Goal: Find specific page/section: Find specific page/section

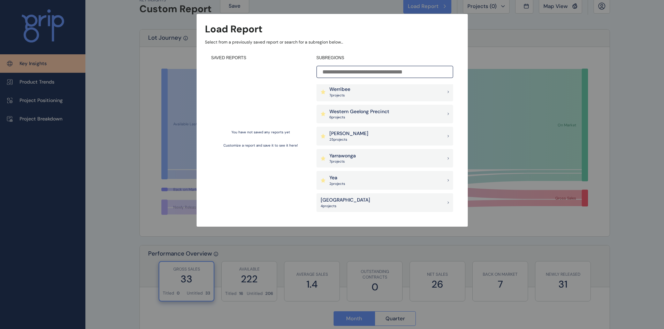
scroll to position [70, 0]
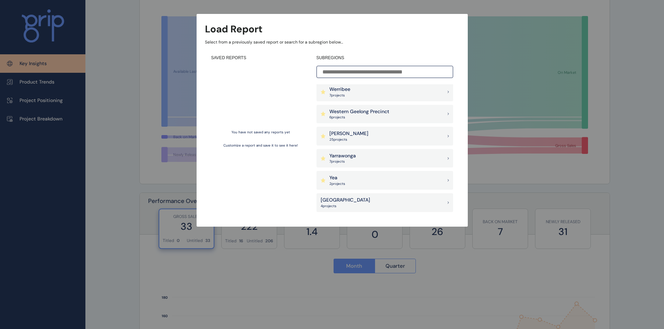
click at [381, 200] on div "Outer East 4 project s" at bounding box center [384, 202] width 137 height 19
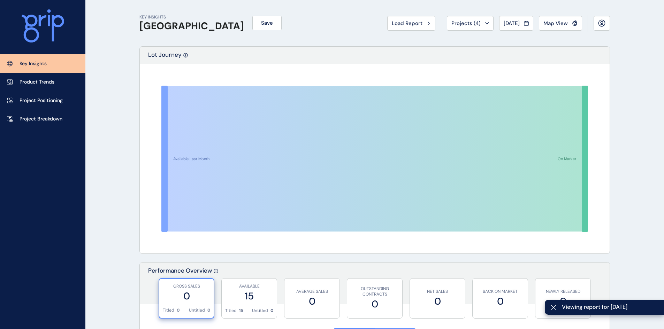
click at [565, 22] on span "Map View" at bounding box center [555, 23] width 24 height 7
